Goal: Transaction & Acquisition: Purchase product/service

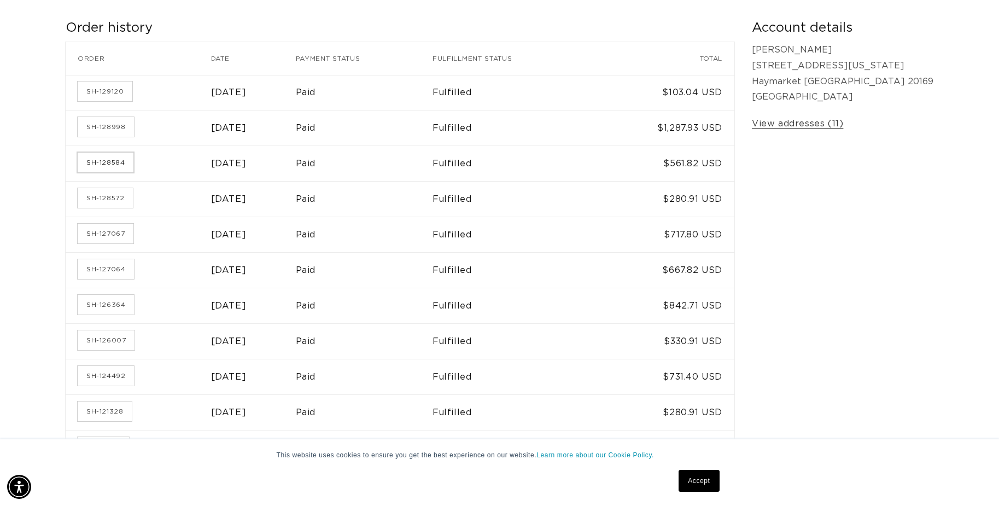
scroll to position [0, 1843]
click at [121, 160] on link "SH-128584" at bounding box center [106, 163] width 56 height 20
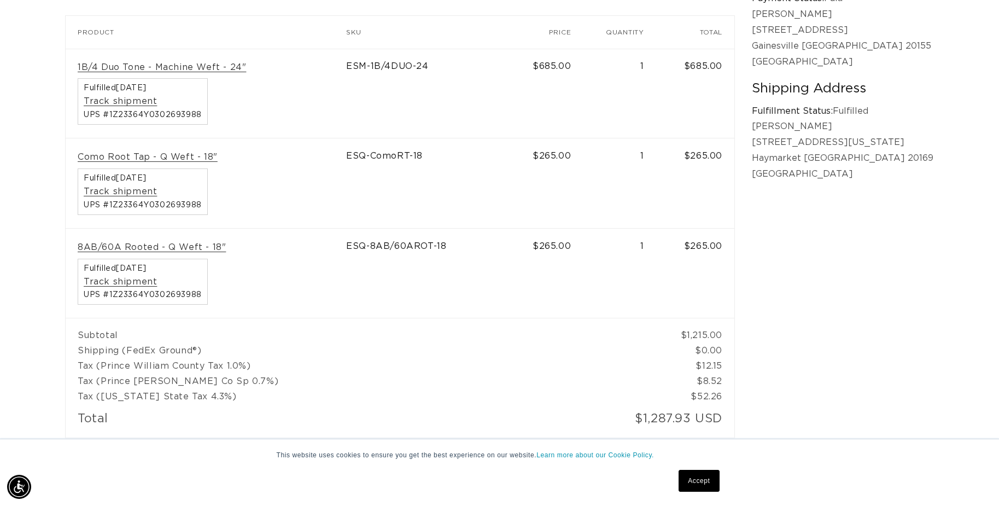
scroll to position [0, 921]
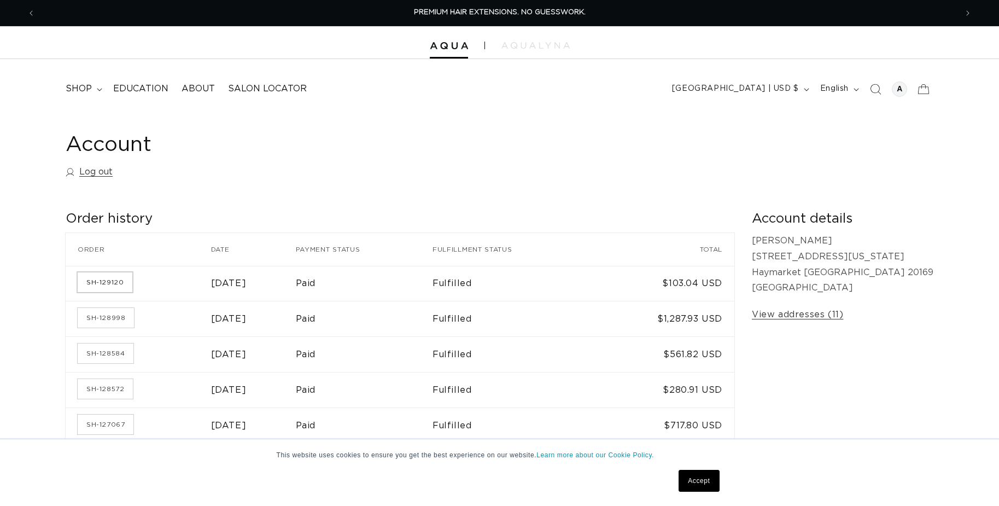
scroll to position [139, 0]
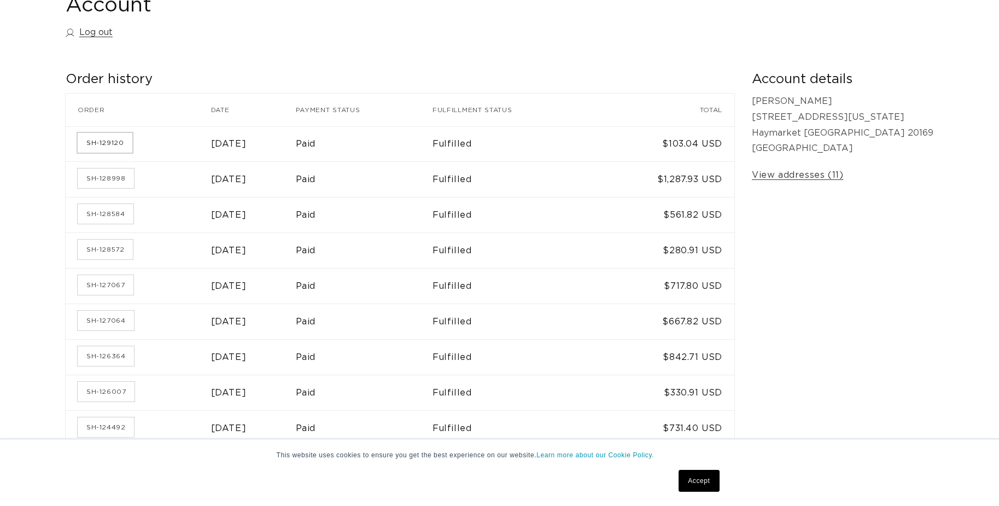
click at [113, 145] on link "SH-129120" at bounding box center [105, 143] width 55 height 20
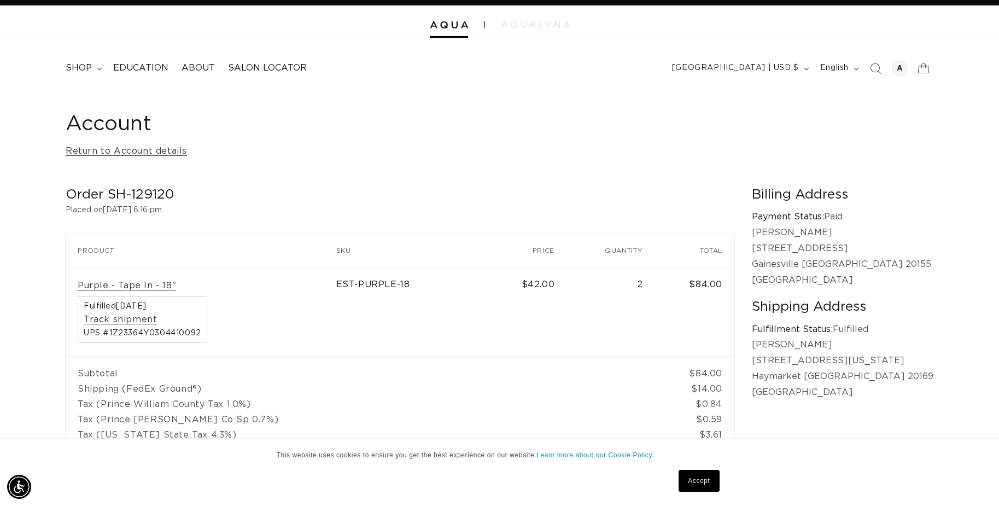
scroll to position [0, 921]
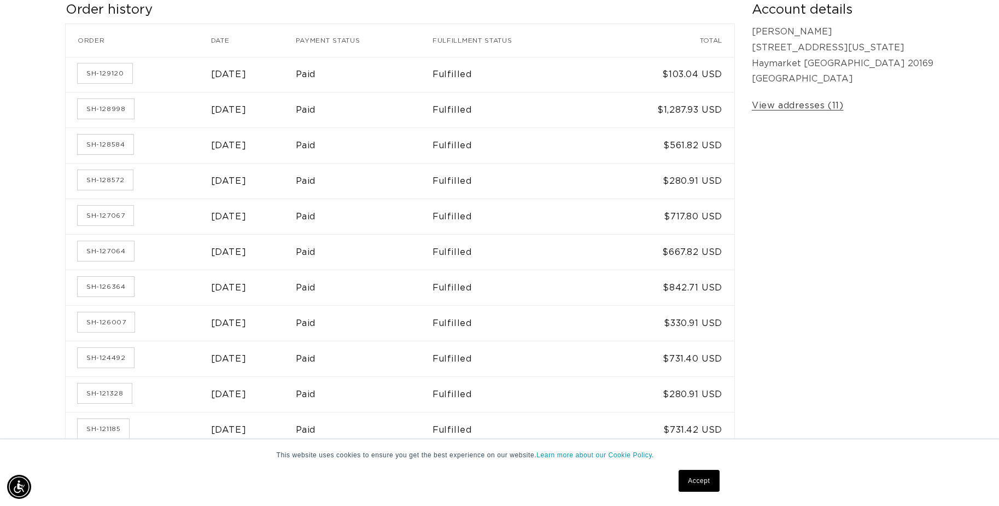
scroll to position [0, 921]
click at [98, 173] on link "SH-128572" at bounding box center [105, 180] width 55 height 20
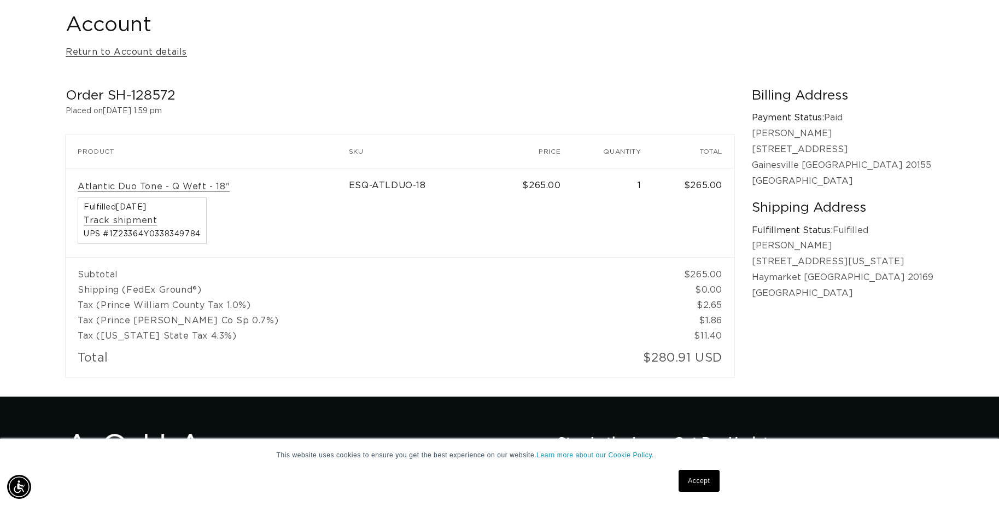
scroll to position [0, 921]
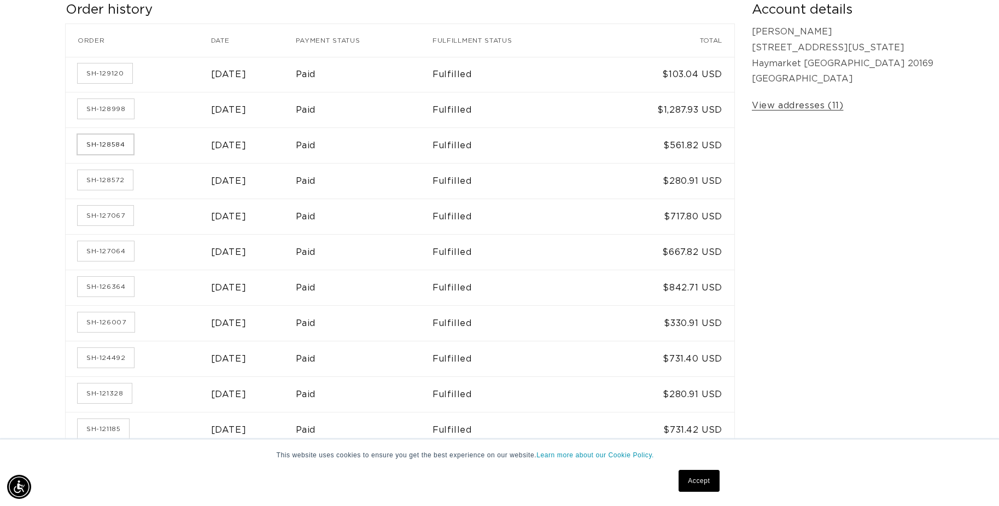
click at [117, 138] on link "SH-128584" at bounding box center [106, 145] width 56 height 20
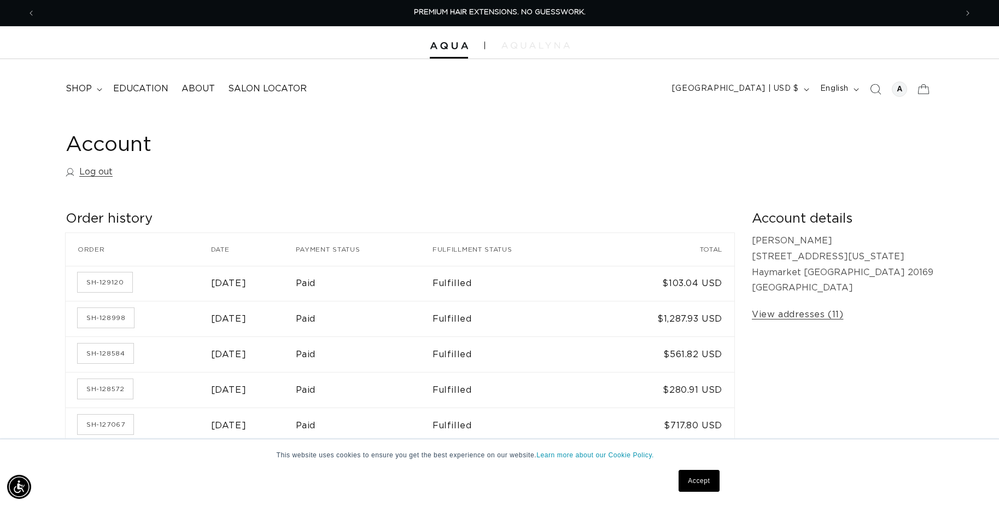
scroll to position [3, 0]
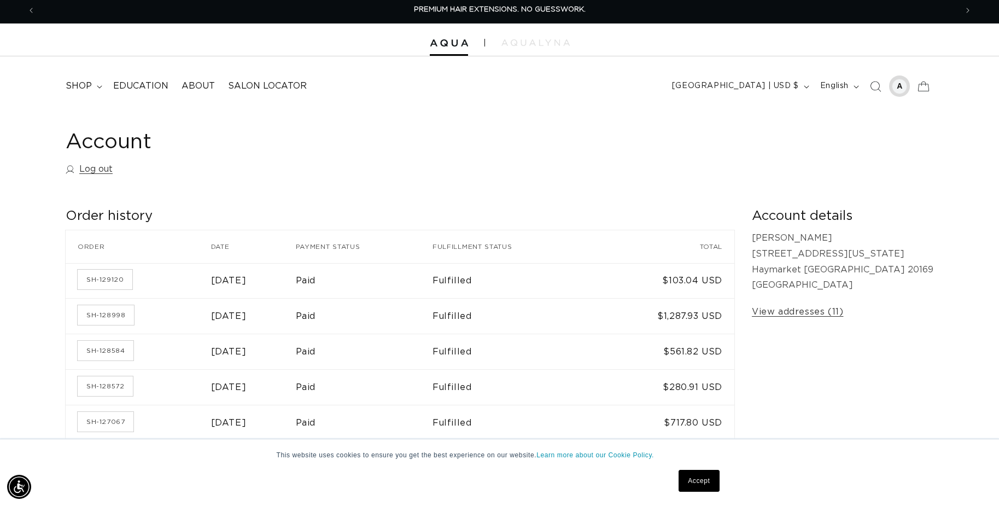
click at [900, 85] on div at bounding box center [899, 86] width 15 height 15
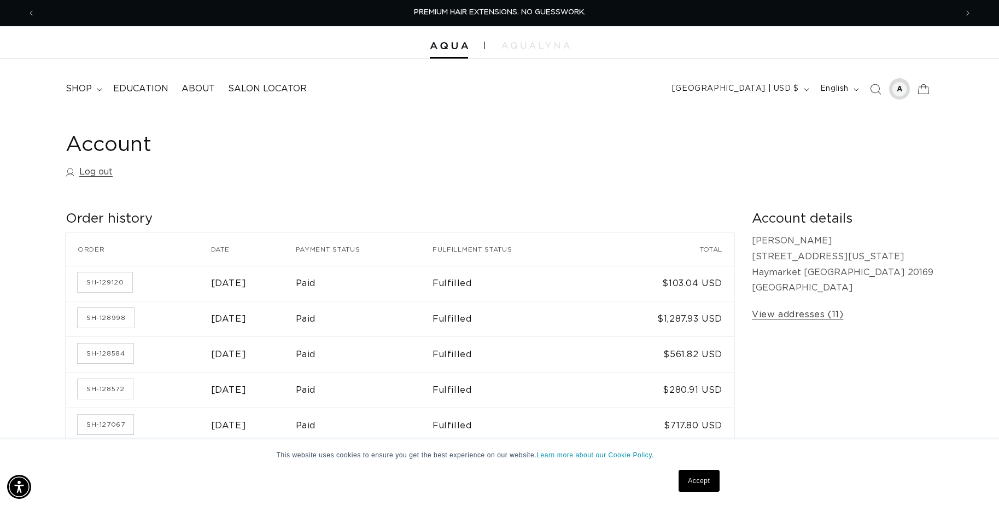
click at [899, 92] on div at bounding box center [899, 88] width 15 height 15
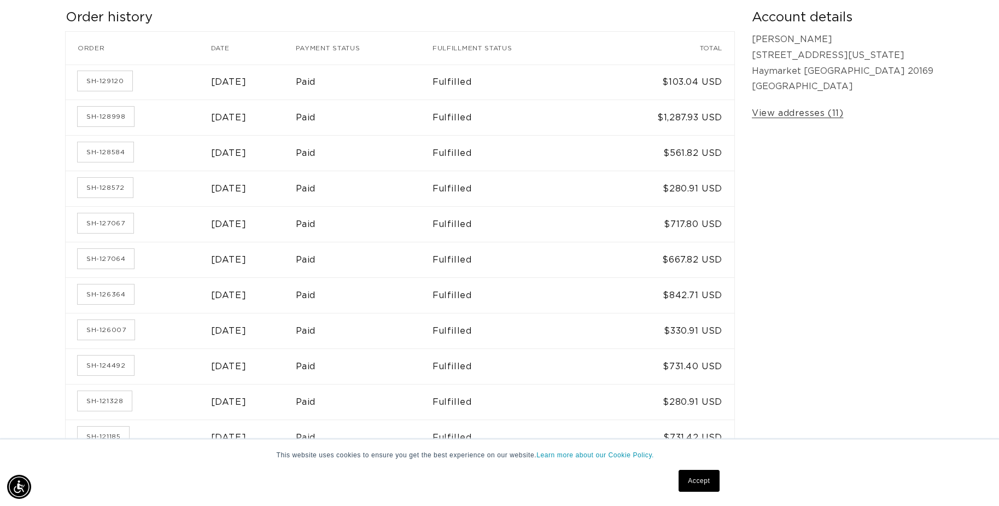
scroll to position [203, 0]
click at [706, 483] on link "Accept" at bounding box center [699, 481] width 40 height 22
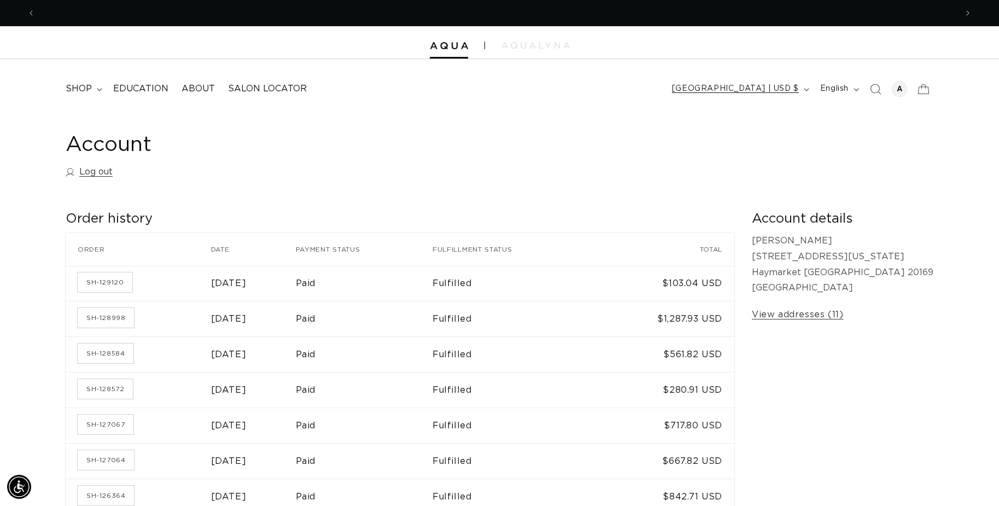
scroll to position [0, 0]
click at [878, 85] on icon "Search" at bounding box center [874, 88] width 11 height 11
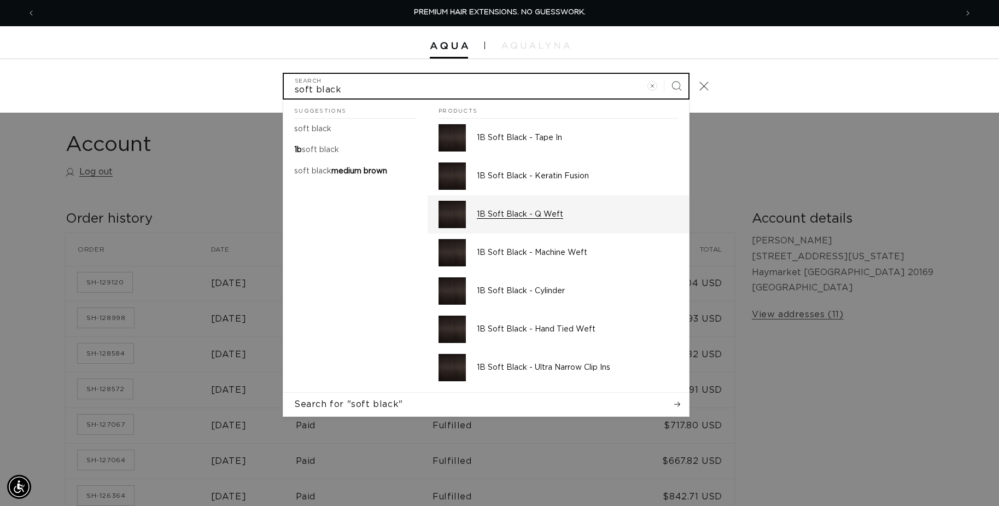
type input "soft black"
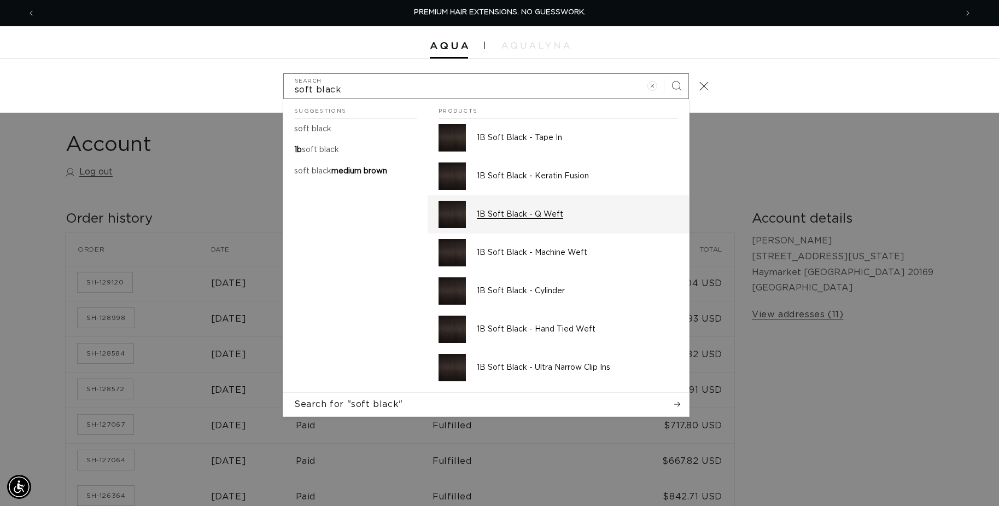
click at [531, 217] on p "1B Soft Black - Q Weft" at bounding box center [577, 214] width 201 height 10
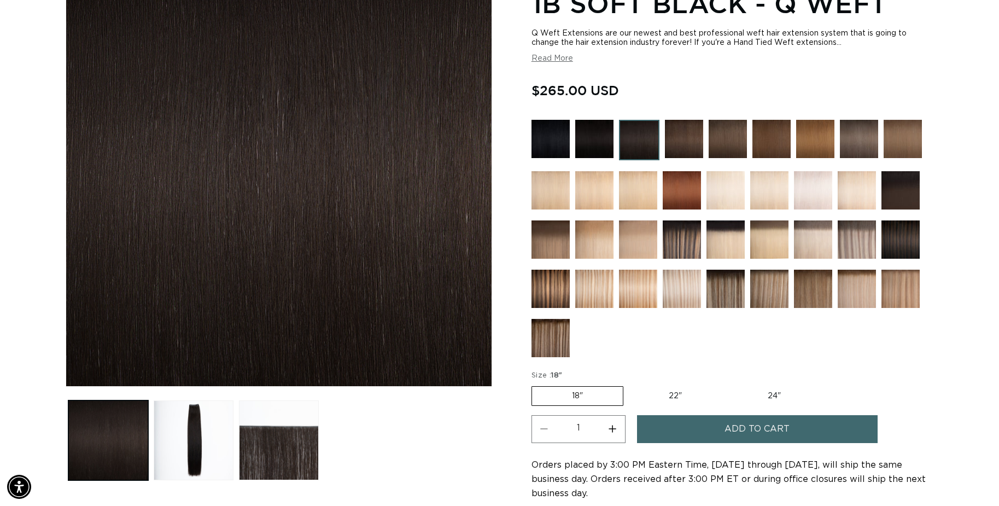
scroll to position [0, 921]
click at [553, 136] on img at bounding box center [550, 139] width 38 height 38
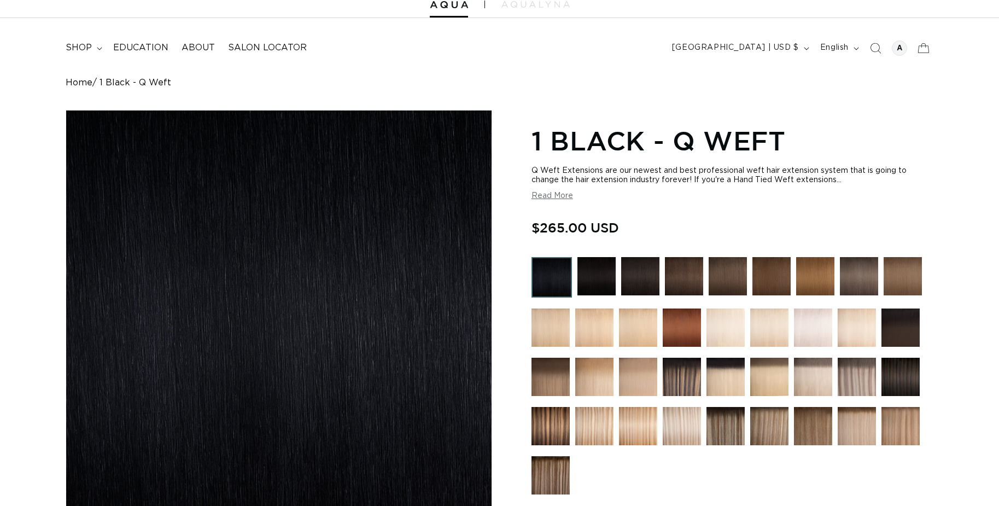
scroll to position [44, 0]
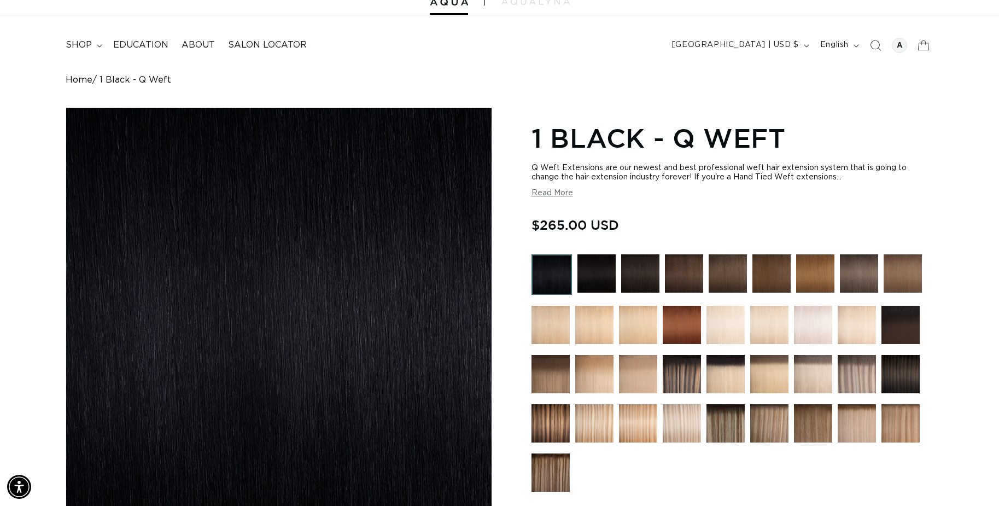
click at [591, 282] on img at bounding box center [596, 273] width 38 height 38
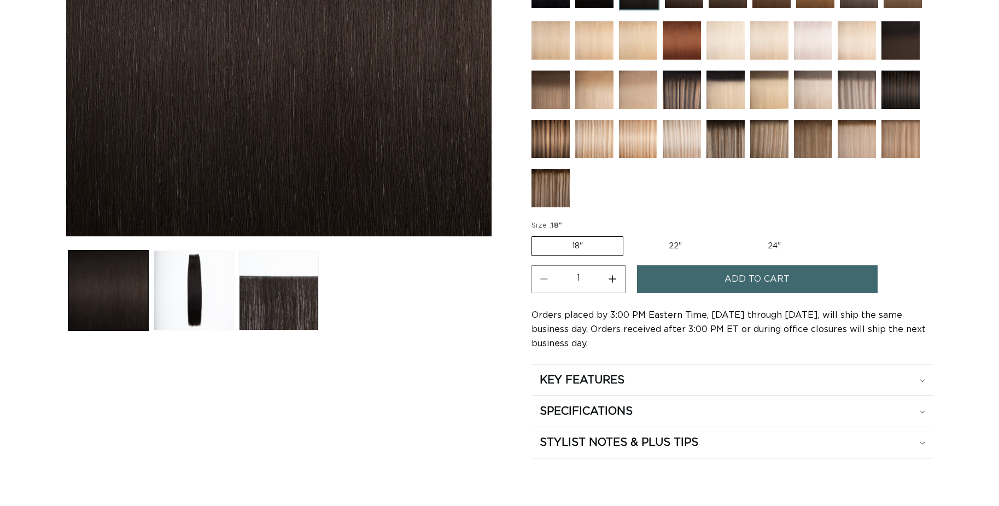
scroll to position [330, 0]
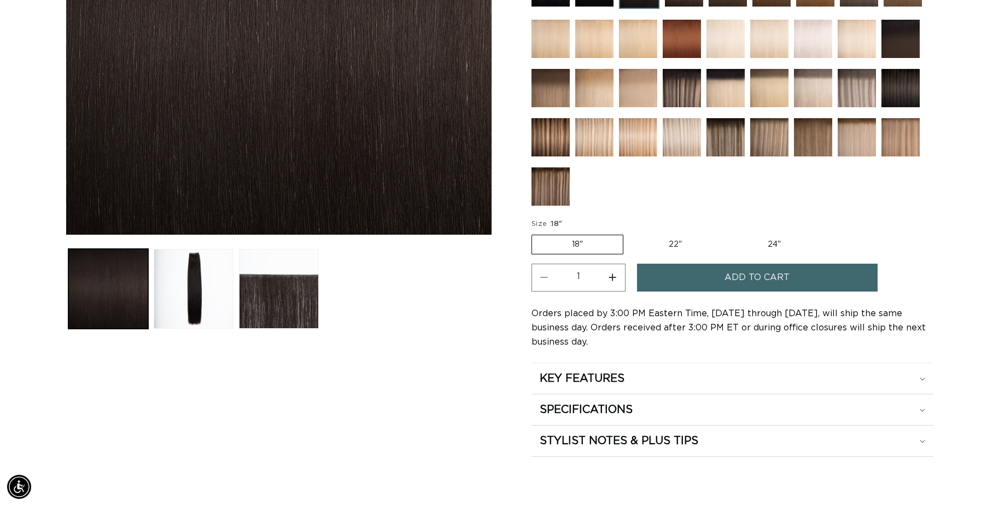
click at [685, 245] on label "22" Variant sold out or unavailable" at bounding box center [675, 244] width 93 height 19
click at [629, 233] on input "22" Variant sold out or unavailable" at bounding box center [629, 232] width 1 height 1
radio input "true"
click at [610, 279] on button "Increase quantity for 1B Soft Black - Q Weft" at bounding box center [612, 278] width 25 height 28
type input "2"
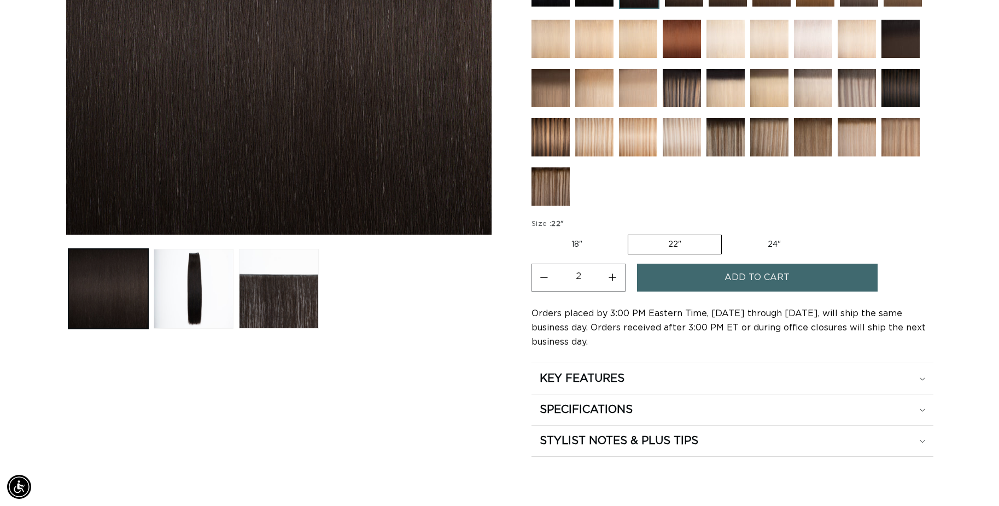
click at [706, 273] on button "Add to cart" at bounding box center [757, 278] width 241 height 28
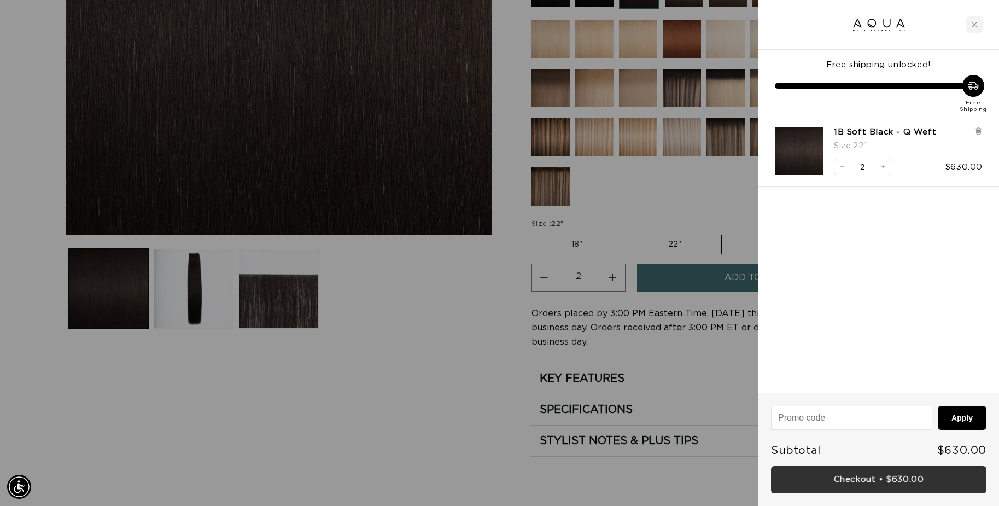
scroll to position [0, 921]
click at [883, 480] on link "Checkout • $630.00" at bounding box center [878, 480] width 215 height 28
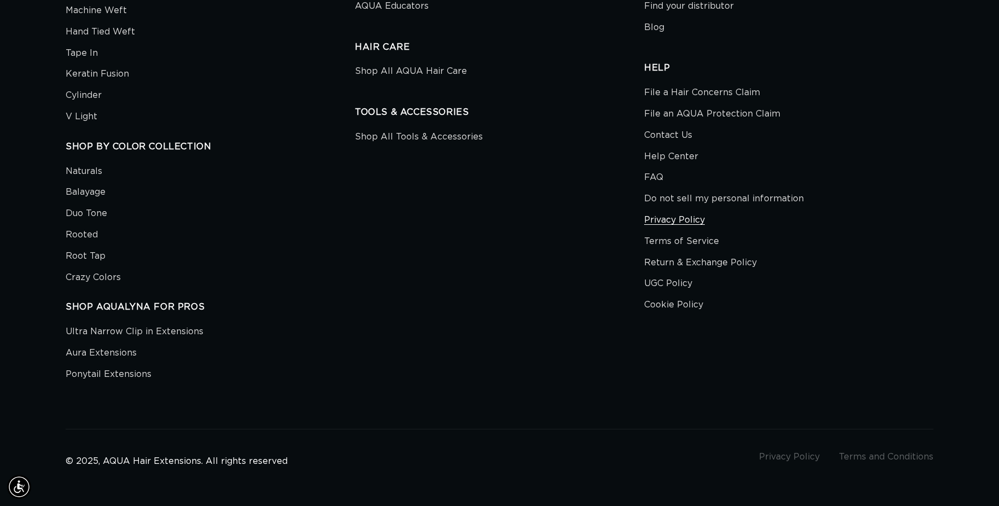
scroll to position [0, 921]
click at [675, 125] on link "Contact Us" at bounding box center [668, 135] width 48 height 21
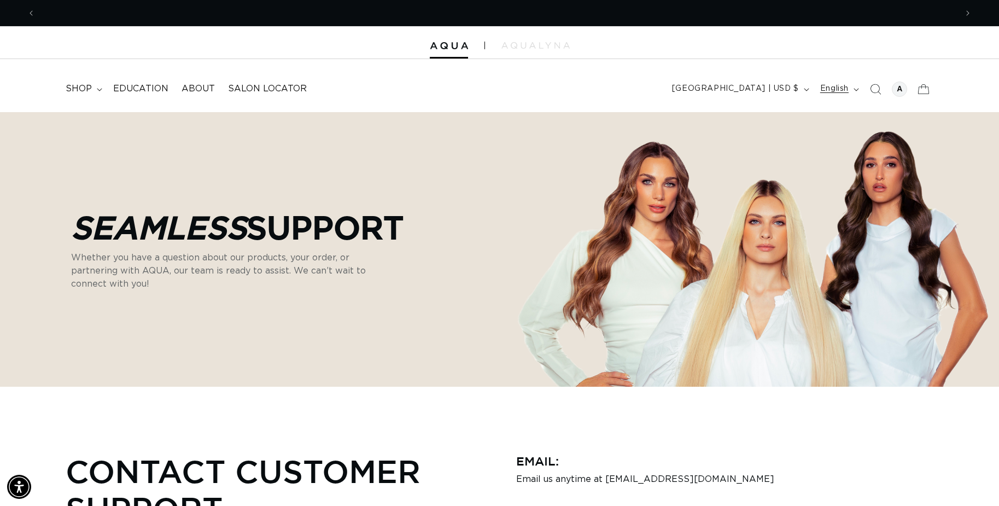
scroll to position [0, 1843]
click at [849, 86] on button "English" at bounding box center [839, 89] width 50 height 21
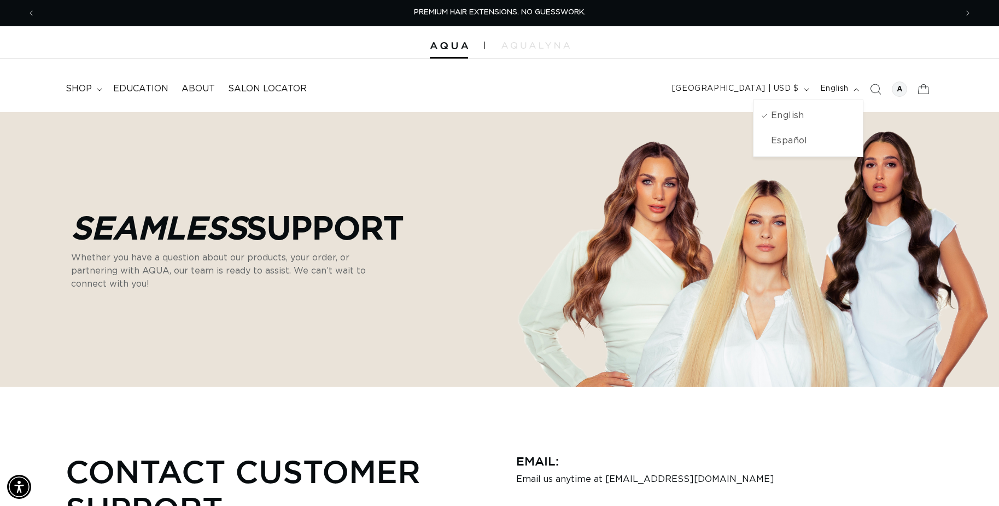
click at [663, 116] on div "Seamless Support Whether you have a question about our products, your order, or…" at bounding box center [499, 249] width 988 height 274
click at [920, 85] on icon at bounding box center [923, 89] width 26 height 26
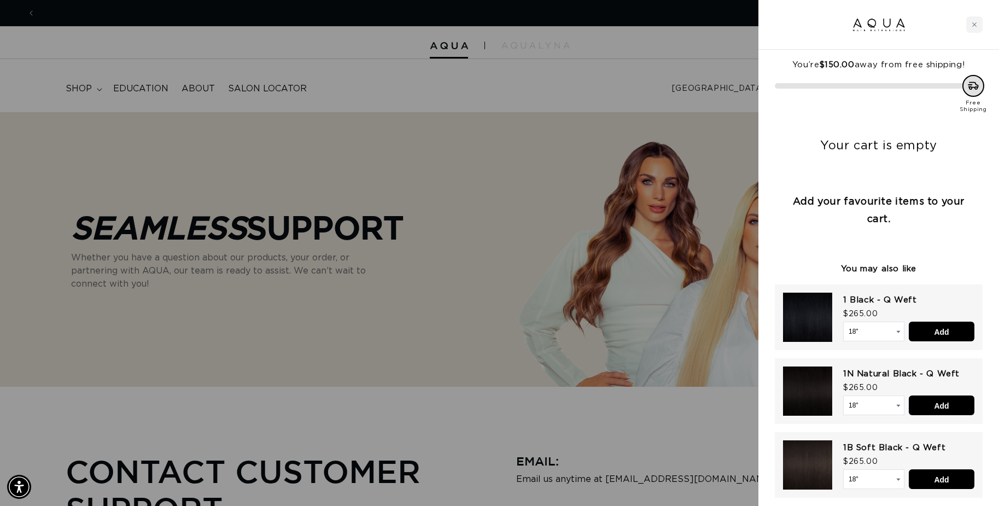
scroll to position [0, 1843]
click at [740, 51] on div at bounding box center [499, 253] width 999 height 506
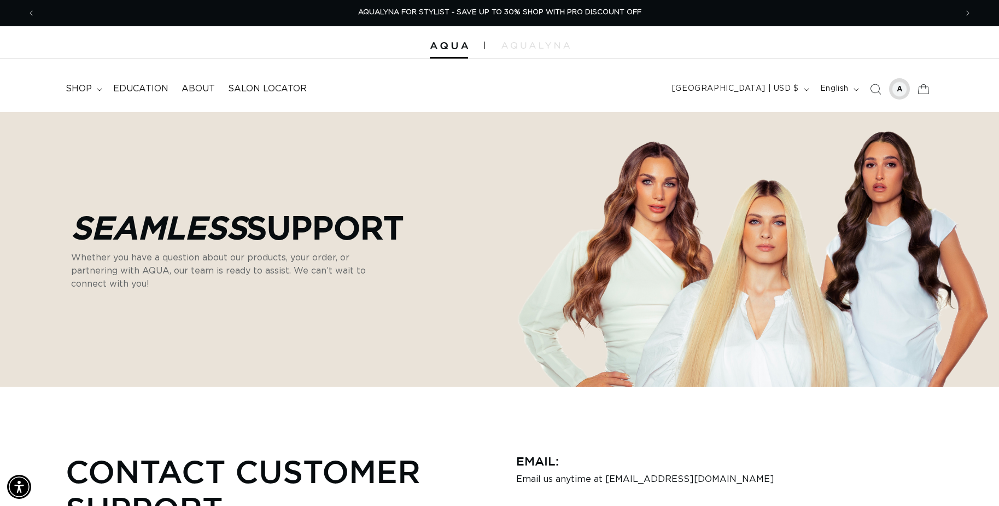
click at [904, 86] on div at bounding box center [899, 88] width 15 height 15
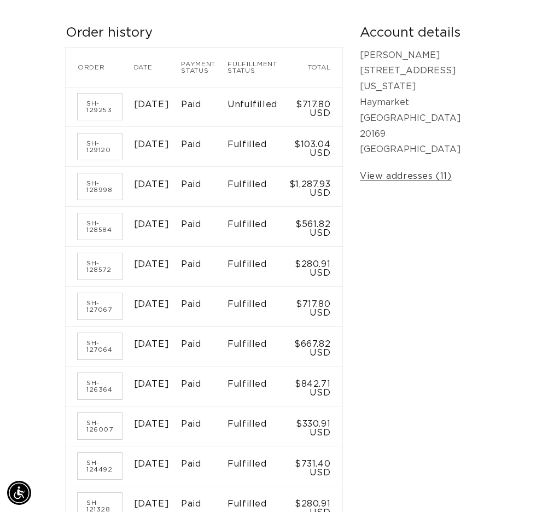
scroll to position [0, 476]
drag, startPoint x: 39, startPoint y: 198, endPoint x: -14, endPoint y: 194, distance: 53.3
click at [0, 194] on html "Skip to content PREMIUM HAIR EXTENSIONS. NO GUESSWORK. SHOP NOW. PAY LATER WITH…" at bounding box center [277, 49] width 554 height 512
click at [30, 197] on div "Account Log out Order history Order history Order Date Payment status Fulfillme…" at bounding box center [277, 475] width 554 height 1097
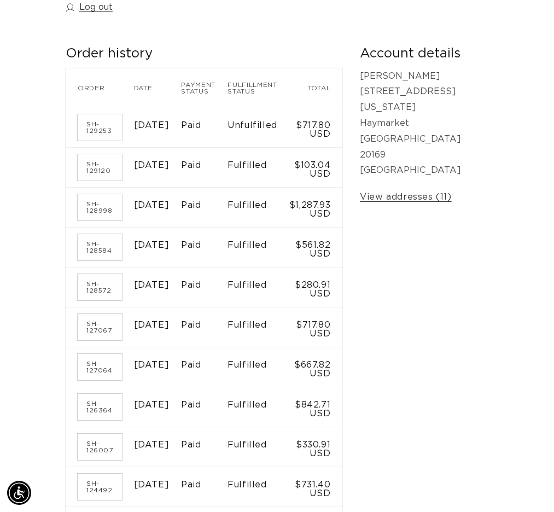
scroll to position [0, 953]
click at [58, 190] on div "Account Log out Order history Order history Order Date Payment status Fulfillme…" at bounding box center [277, 496] width 554 height 1097
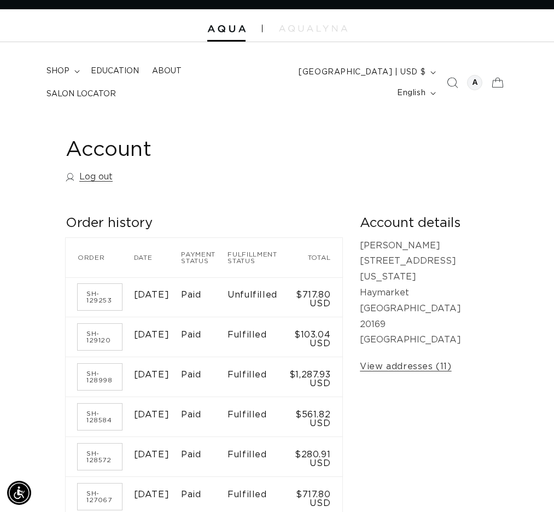
scroll to position [0, 0]
click at [477, 82] on div at bounding box center [474, 82] width 15 height 15
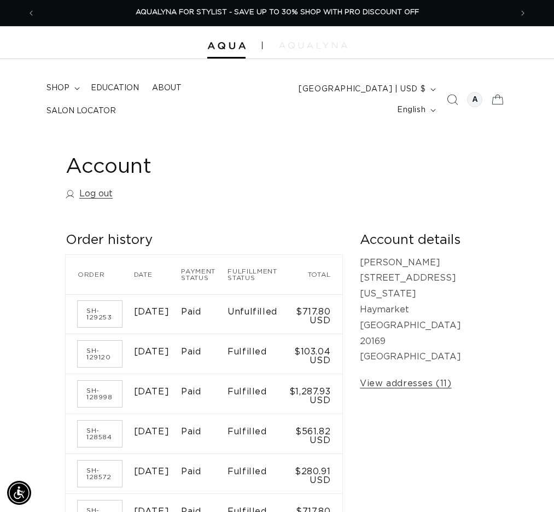
click at [322, 47] on img at bounding box center [313, 45] width 68 height 7
click at [474, 103] on div at bounding box center [474, 99] width 15 height 15
click at [500, 100] on icon at bounding box center [498, 99] width 24 height 24
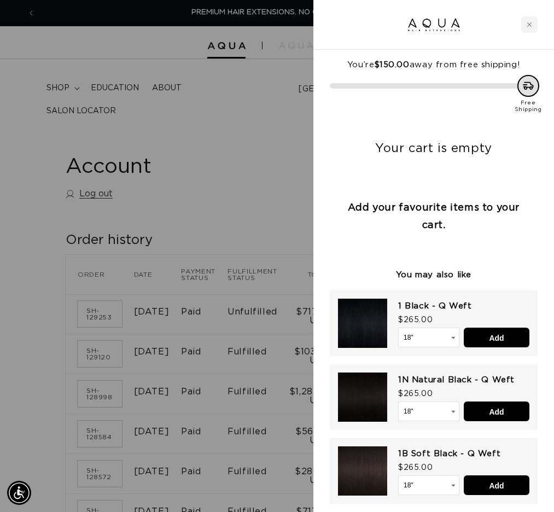
click at [529, 21] on div "Close cart" at bounding box center [529, 24] width 16 height 16
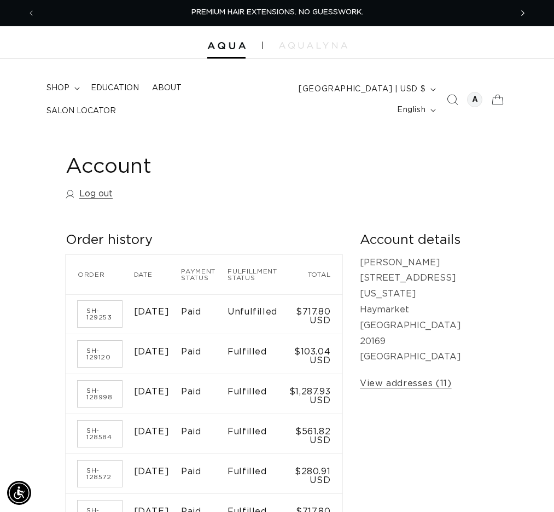
click at [523, 13] on icon "Next announcement" at bounding box center [523, 13] width 4 height 12
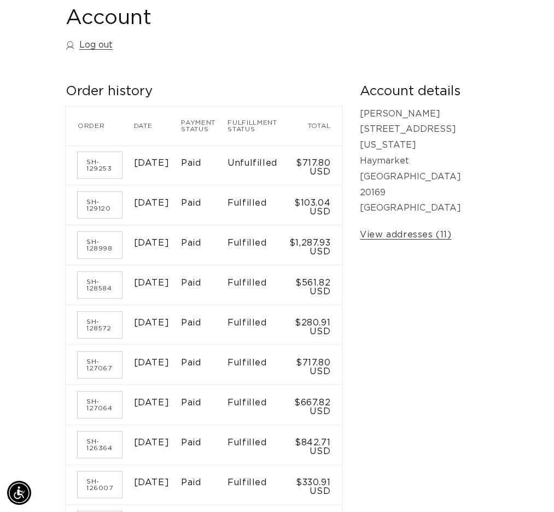
scroll to position [0, 476]
click at [97, 256] on link "SH-128998" at bounding box center [100, 245] width 44 height 26
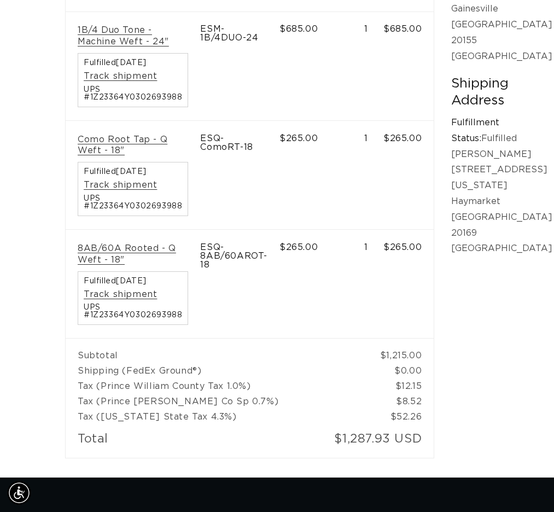
scroll to position [299, 0]
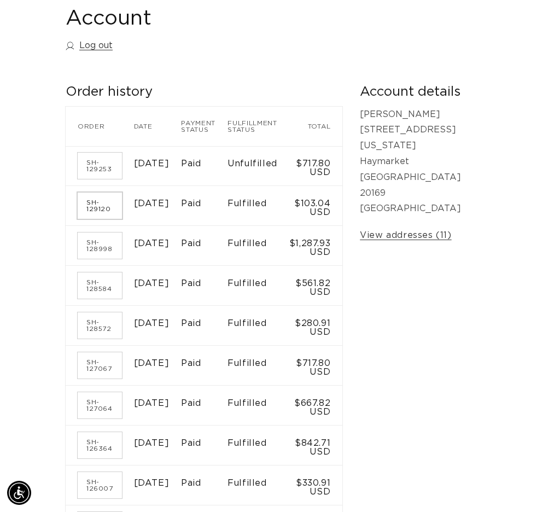
scroll to position [150, 0]
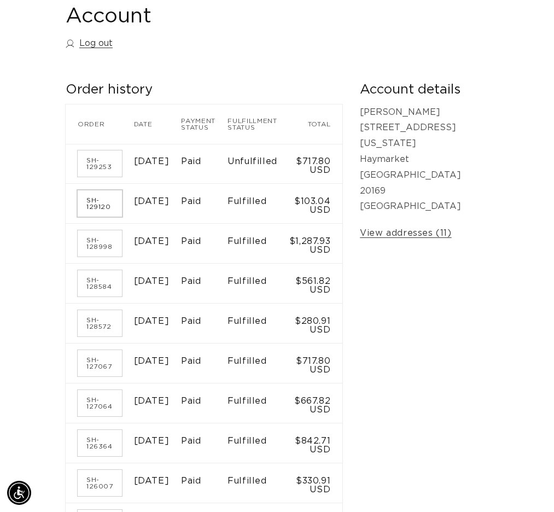
click at [99, 202] on link "SH-129120" at bounding box center [100, 203] width 44 height 26
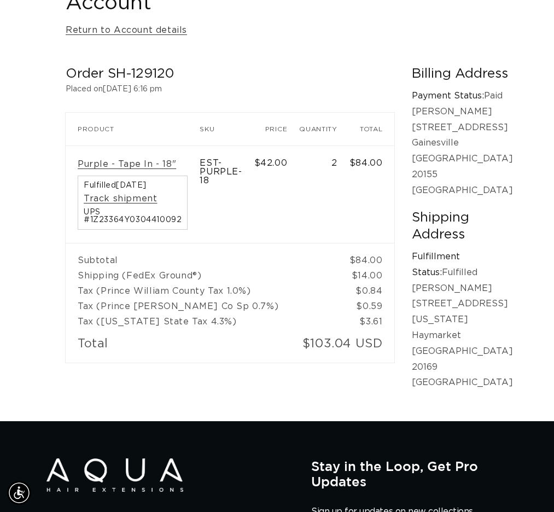
scroll to position [165, 0]
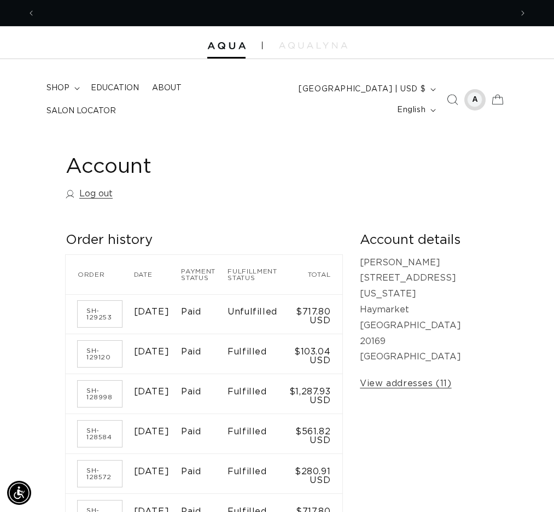
scroll to position [0, 476]
click at [480, 98] on div at bounding box center [474, 99] width 15 height 15
click at [97, 188] on link "Log out" at bounding box center [89, 194] width 47 height 16
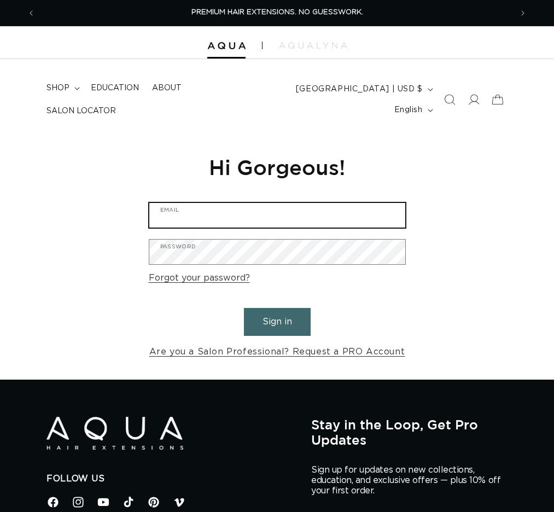
click at [298, 207] on input "Email" at bounding box center [277, 215] width 256 height 25
click at [202, 219] on input "Email" at bounding box center [277, 215] width 256 height 25
click at [220, 212] on input "Email" at bounding box center [277, 215] width 256 height 25
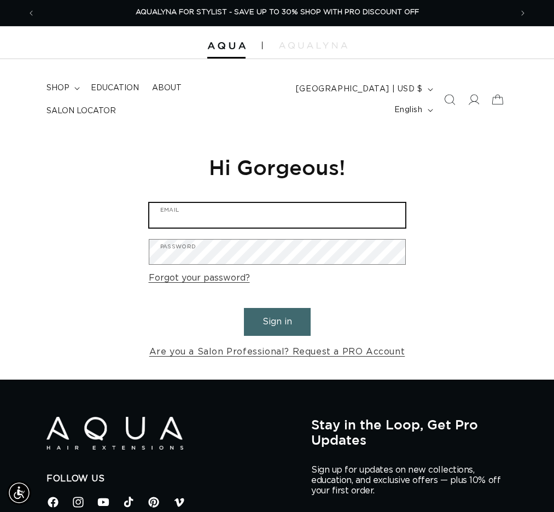
type input "a"
click at [386, 219] on input "Email" at bounding box center [277, 215] width 256 height 25
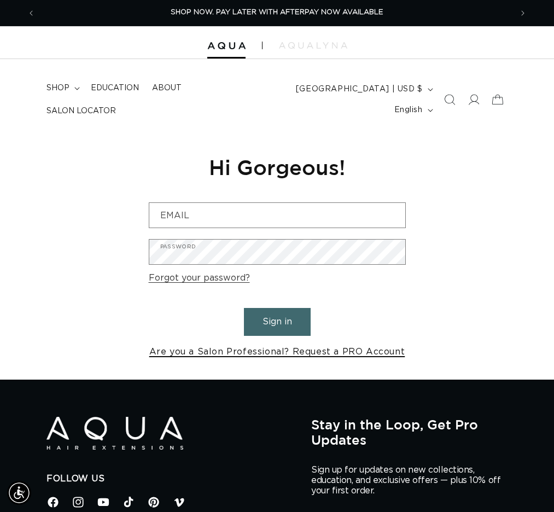
click at [290, 351] on link "Are you a Salon Professional? Request a PRO Account" at bounding box center [277, 352] width 256 height 16
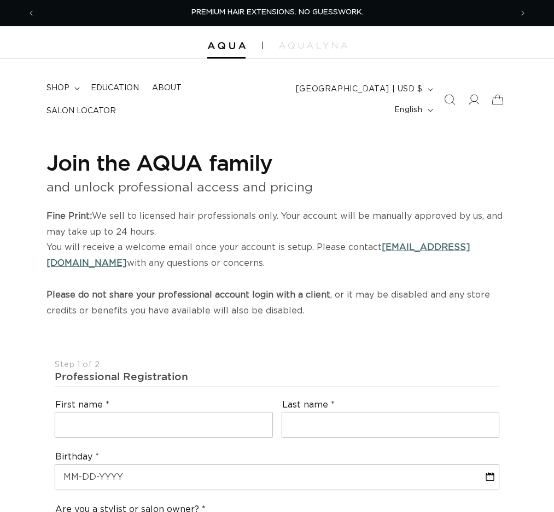
select select "US"
select select "[GEOGRAPHIC_DATA]"
click at [466, 101] on span at bounding box center [474, 99] width 24 height 24
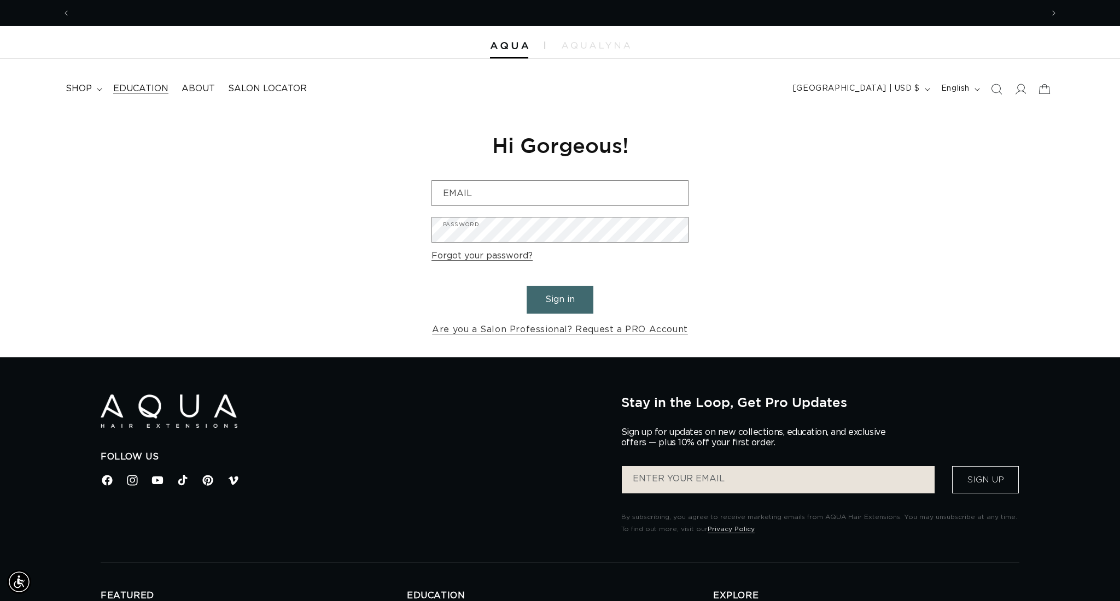
scroll to position [0, 1944]
click at [90, 83] on span "shop" at bounding box center [79, 88] width 26 height 11
click at [465, 74] on header "FEATURED Last Chance SHOP BY SYSTEM Q Weft Hand Tied Weft Machine Weft Tape In …" at bounding box center [560, 85] width 1120 height 53
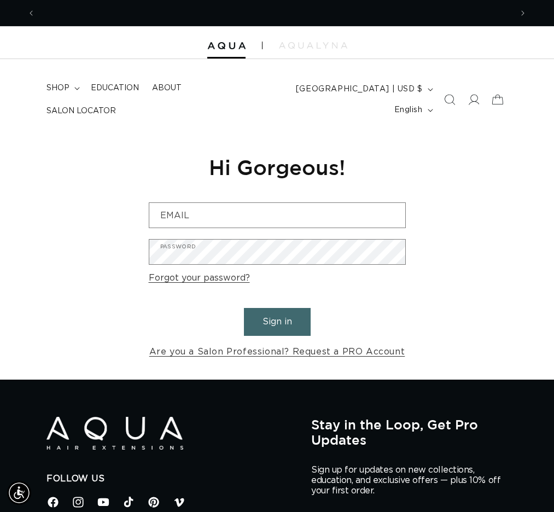
scroll to position [0, 953]
